Goal: Task Accomplishment & Management: Manage account settings

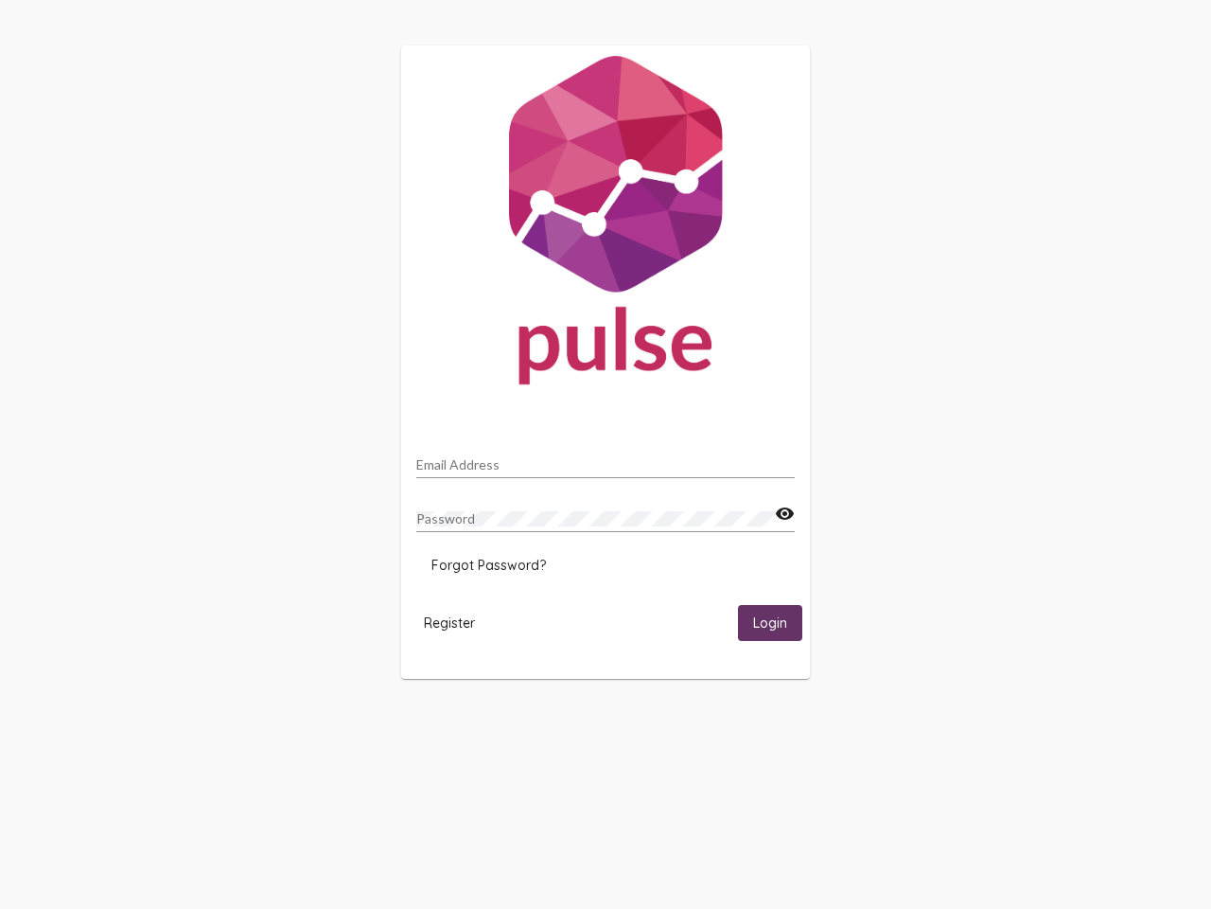
click at [606, 459] on input "Email Address" at bounding box center [605, 464] width 379 height 15
click at [785, 514] on mat-icon "visibility" at bounding box center [785, 514] width 20 height 23
click at [488, 565] on span "Forgot Password?" at bounding box center [489, 564] width 115 height 17
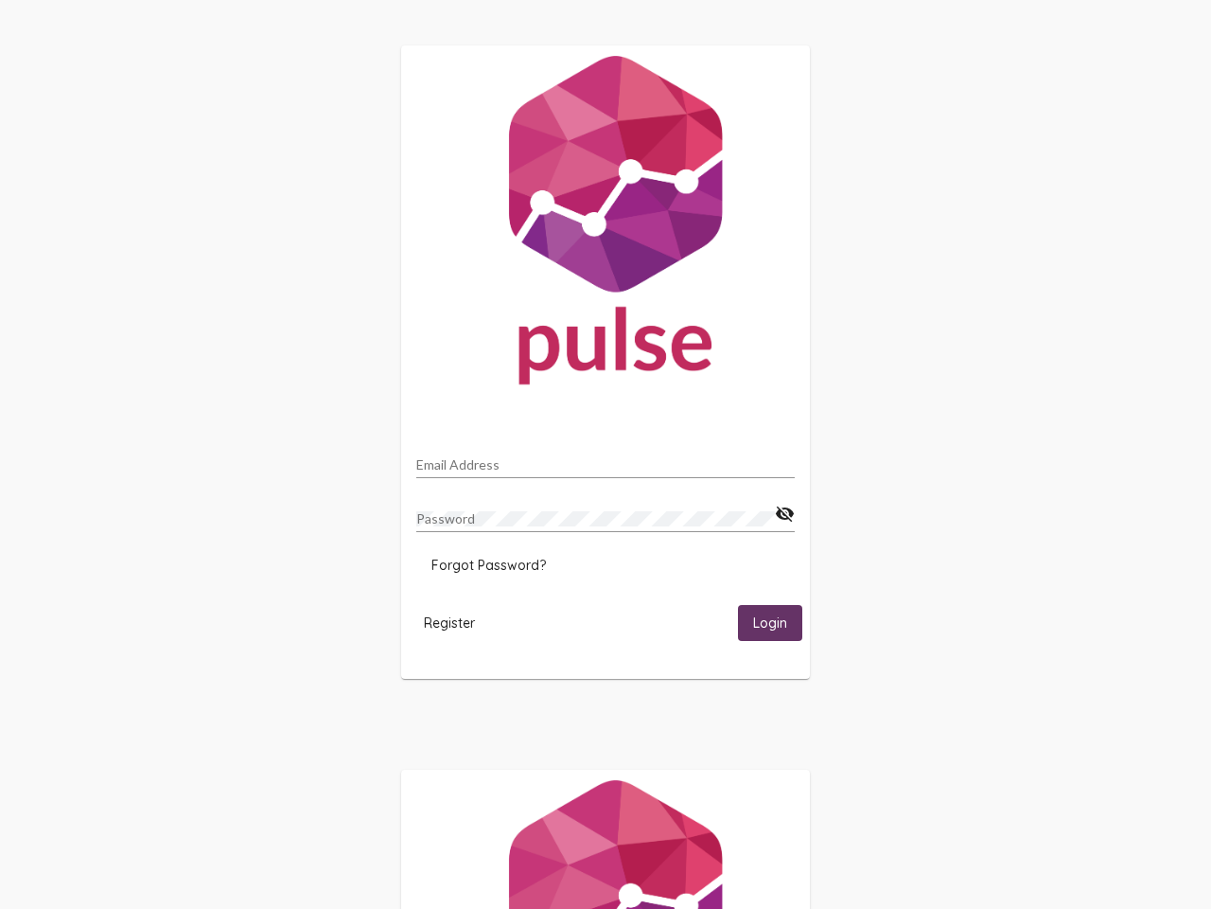
click at [450, 622] on span "Register" at bounding box center [449, 622] width 51 height 17
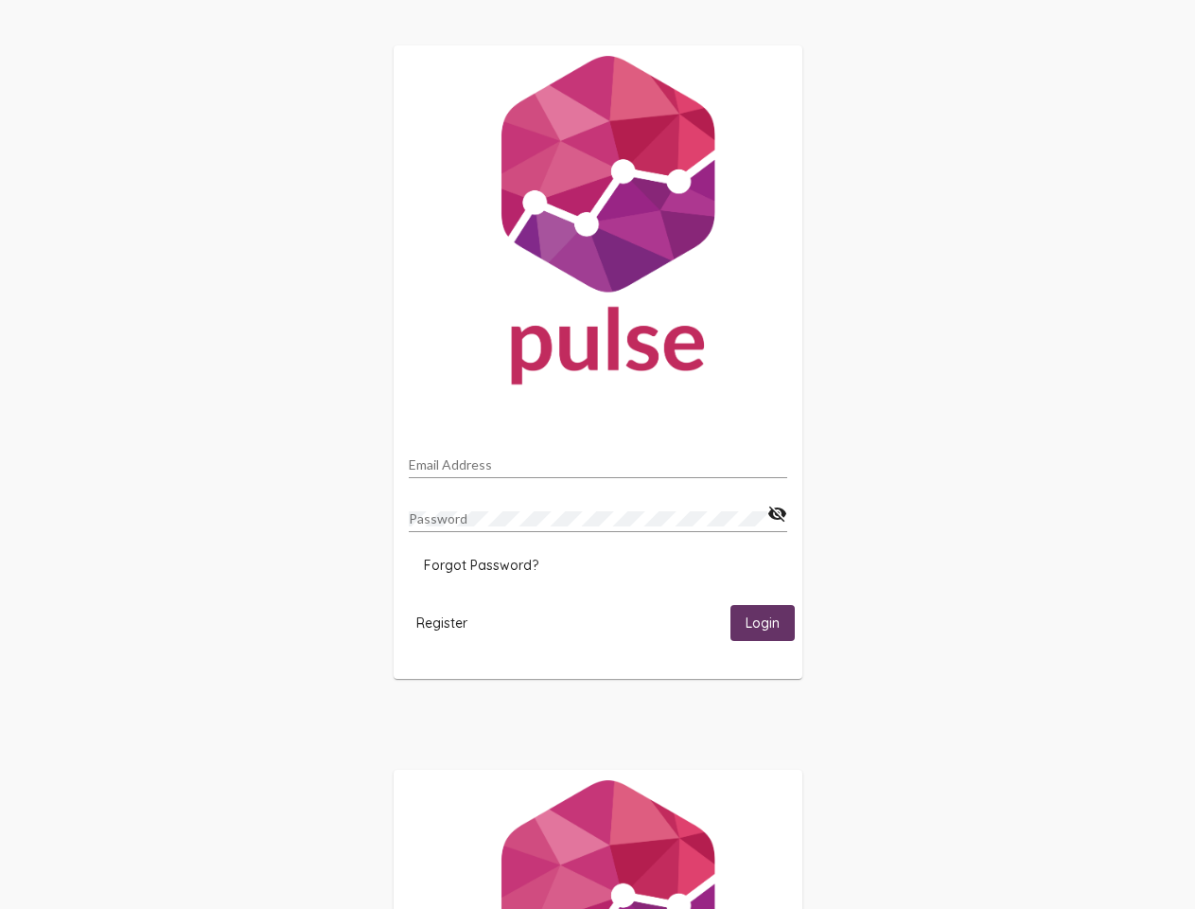
click at [770, 622] on html "Email Address Password visibility_off Forgot Password? Register Login" at bounding box center [597, 613] width 1195 height 1226
